Goal: Task Accomplishment & Management: Manage account settings

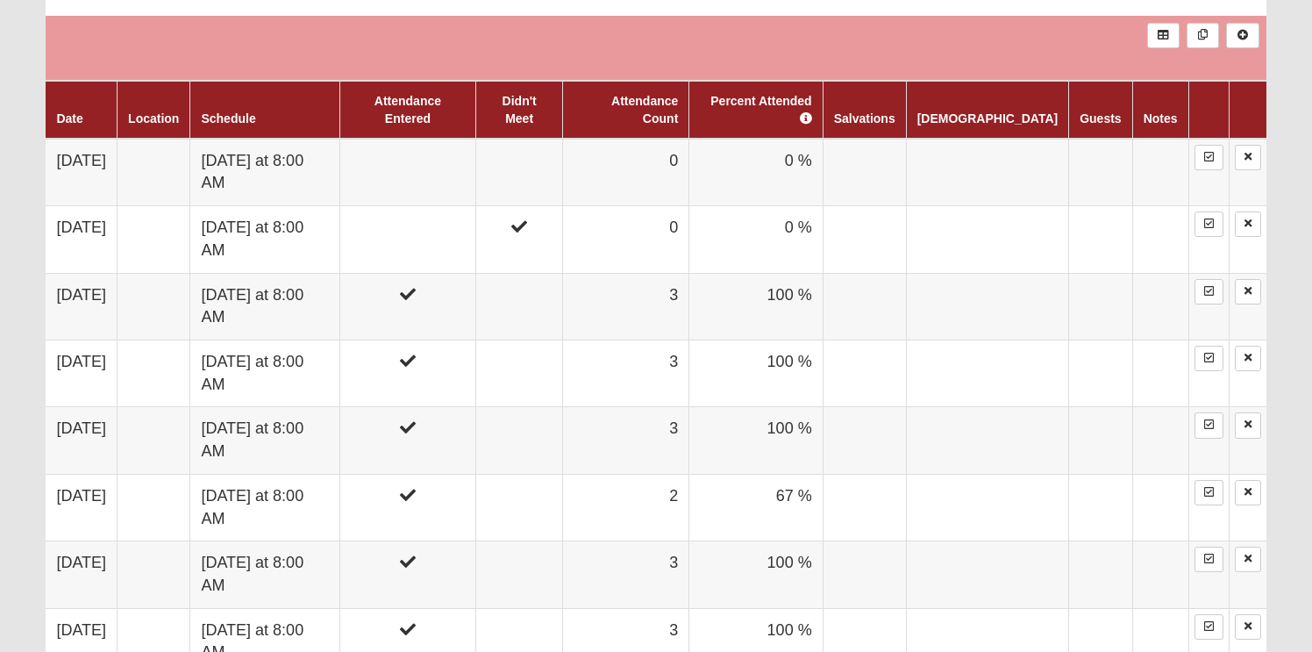
scroll to position [794, 0]
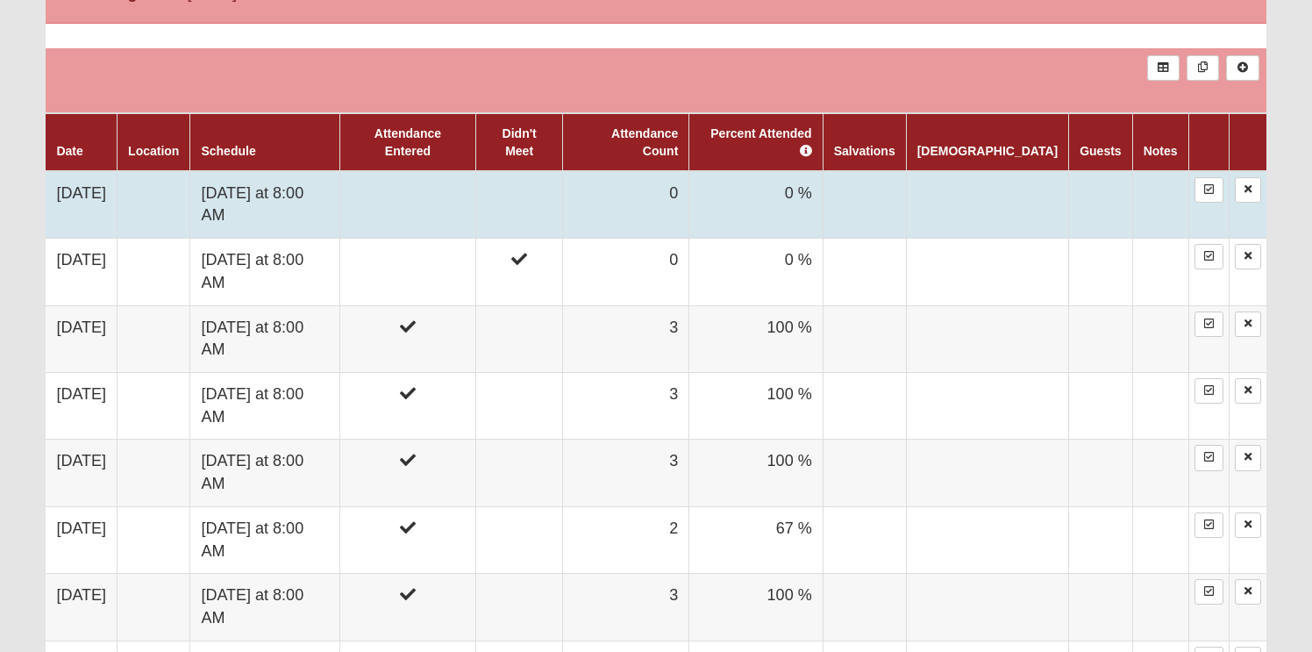
click at [476, 178] on td at bounding box center [407, 205] width 137 height 68
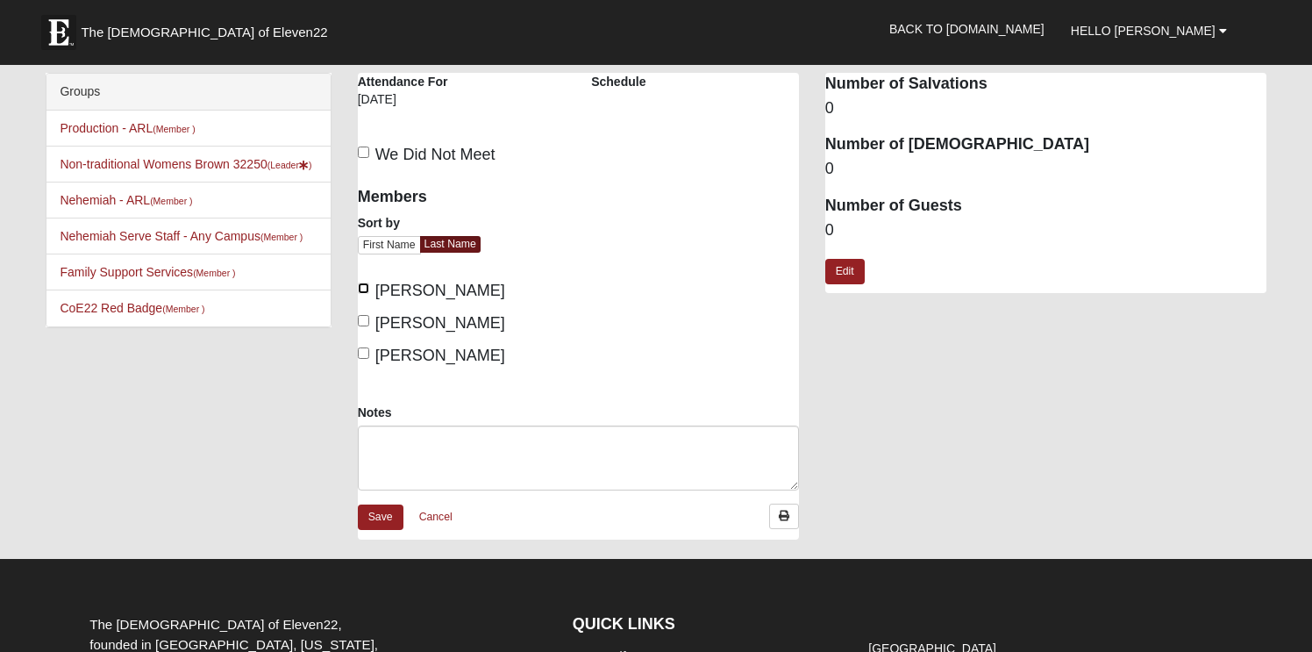
click at [364, 290] on input "Brown, Erica" at bounding box center [363, 287] width 11 height 11
checkbox input "true"
click at [362, 348] on input "Klusmeyer, Cynthia" at bounding box center [363, 352] width 11 height 11
checkbox input "true"
click at [379, 512] on link "Save" at bounding box center [381, 516] width 46 height 25
